Goal: Transaction & Acquisition: Purchase product/service

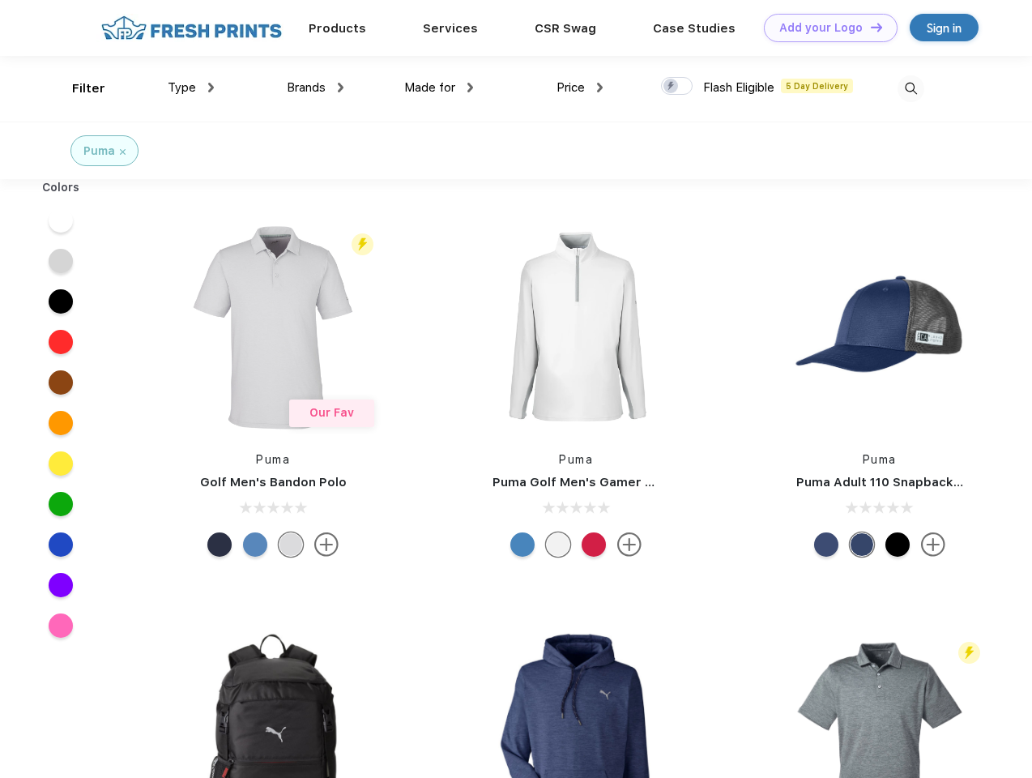
click at [825, 28] on link "Add your Logo Design Tool" at bounding box center [831, 28] width 134 height 28
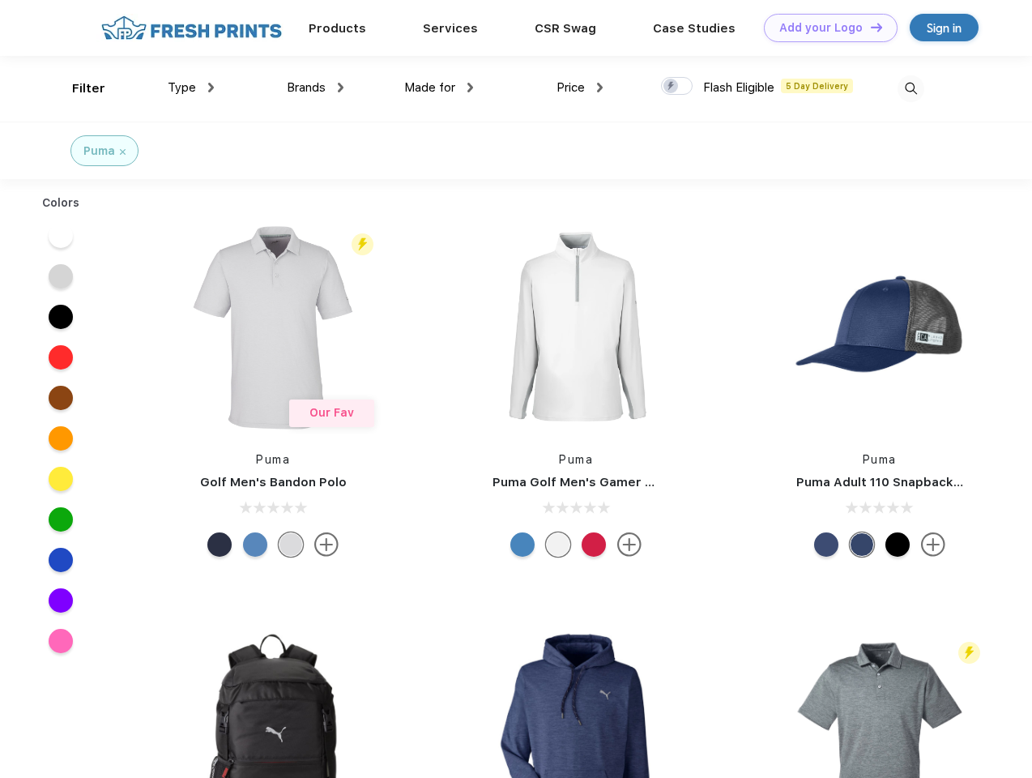
click at [0, 0] on div "Design Tool" at bounding box center [0, 0] width 0 height 0
click at [869, 27] on link "Add your Logo Design Tool" at bounding box center [831, 28] width 134 height 28
click at [78, 88] on div "Filter" at bounding box center [88, 88] width 33 height 19
click at [191, 88] on span "Type" at bounding box center [182, 87] width 28 height 15
click at [315, 88] on span "Brands" at bounding box center [306, 87] width 39 height 15
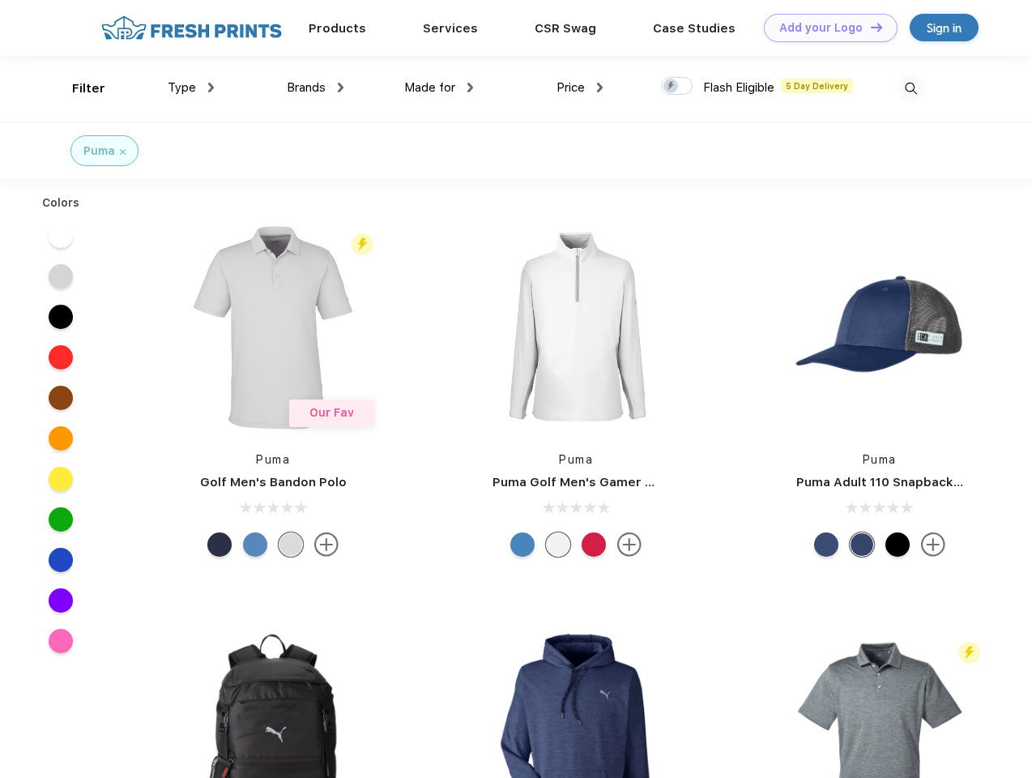
click at [439, 88] on span "Made for" at bounding box center [429, 87] width 51 height 15
click at [580, 88] on span "Price" at bounding box center [571, 87] width 28 height 15
click at [677, 87] on div at bounding box center [677, 86] width 32 height 18
click at [672, 87] on input "checkbox" at bounding box center [666, 81] width 11 height 11
click at [911, 88] on img at bounding box center [911, 88] width 27 height 27
